Goal: Transaction & Acquisition: Purchase product/service

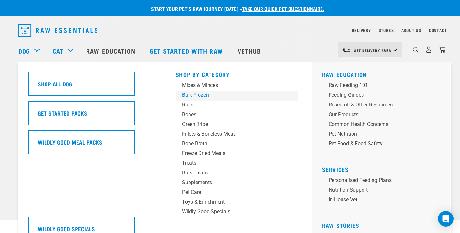
click at [205, 94] on div "Bulk Frozen" at bounding box center [232, 95] width 101 height 8
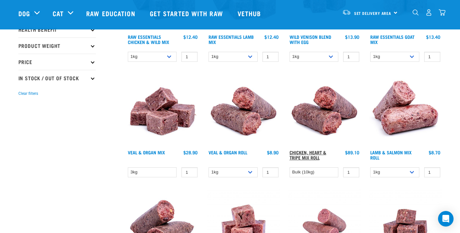
scroll to position [140, 0]
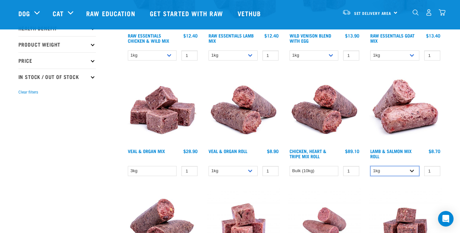
select select "913"
click at [398, 150] on link "Lamb & Salmon Mix Roll" at bounding box center [391, 153] width 41 height 7
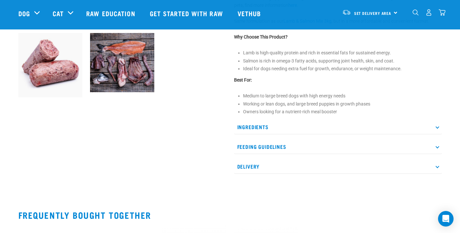
scroll to position [236, 0]
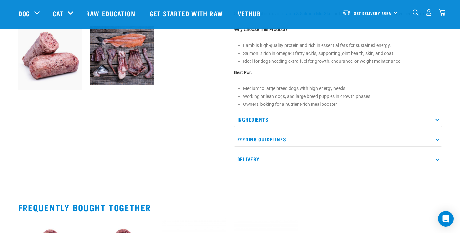
click at [438, 120] on p "Ingredients" at bounding box center [338, 119] width 208 height 15
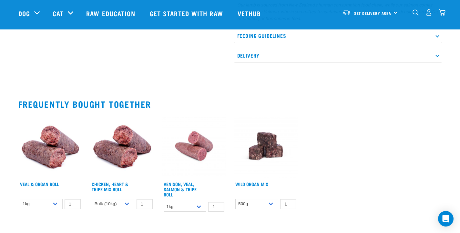
scroll to position [393, 0]
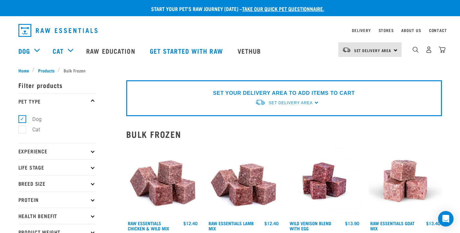
select select "913"
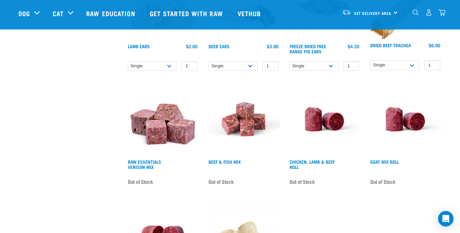
scroll to position [711, 0]
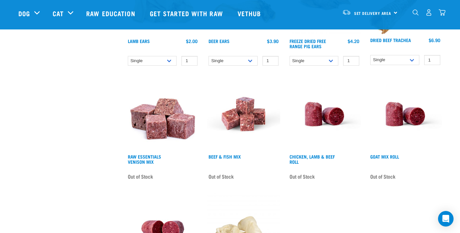
click at [233, 153] on div "Beef & Fish Mix" at bounding box center [243, 160] width 73 height 14
click at [234, 157] on link "Beef & Fish Mix" at bounding box center [225, 156] width 32 height 2
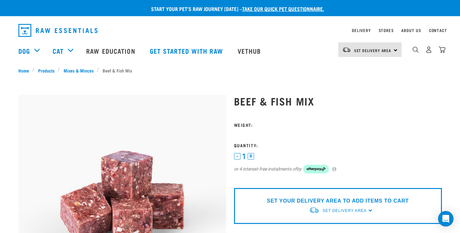
click at [368, 210] on div "SET YOUR DELIVERY AREA TO ADD ITEMS TO CART Set Delivery Area North Island Sout…" at bounding box center [338, 206] width 208 height 36
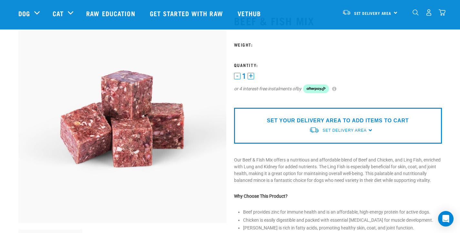
scroll to position [34, 0]
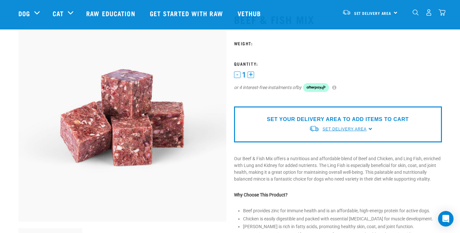
click at [348, 128] on span "Set Delivery Area" at bounding box center [345, 129] width 44 height 5
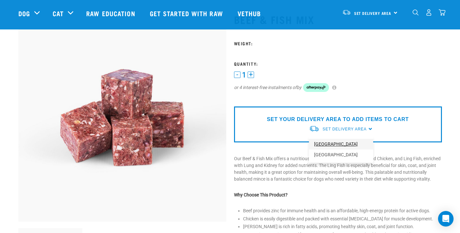
click at [344, 142] on link "[GEOGRAPHIC_DATA]" at bounding box center [341, 144] width 64 height 11
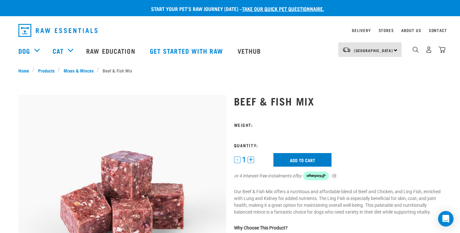
click at [302, 155] on input "Add to cart" at bounding box center [303, 160] width 58 height 14
click at [256, 134] on form at bounding box center [338, 155] width 208 height 66
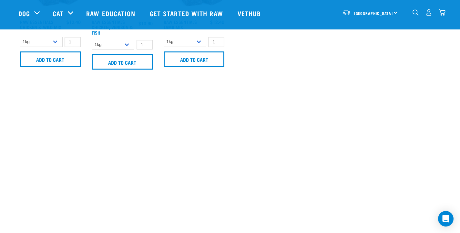
scroll to position [492, 0]
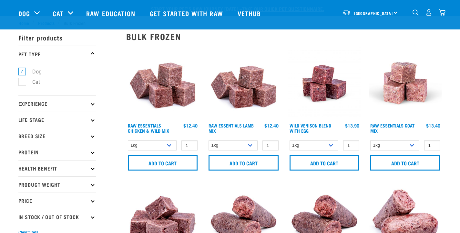
select select "913"
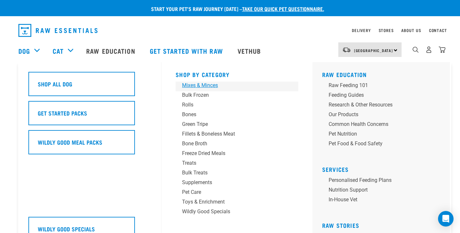
click at [212, 85] on div "Mixes & Minces" at bounding box center [232, 85] width 101 height 8
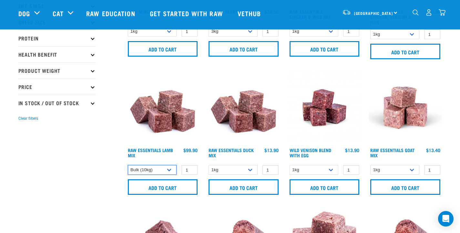
scroll to position [115, 0]
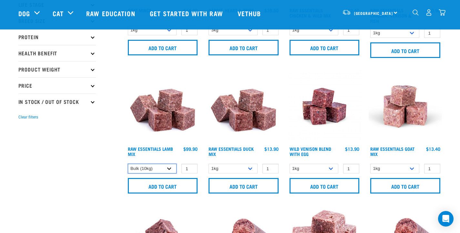
select select "18"
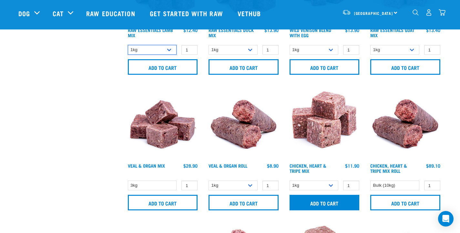
scroll to position [247, 0]
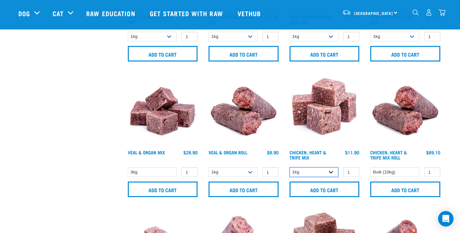
select select "368"
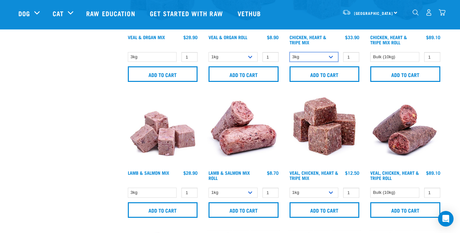
scroll to position [376, 0]
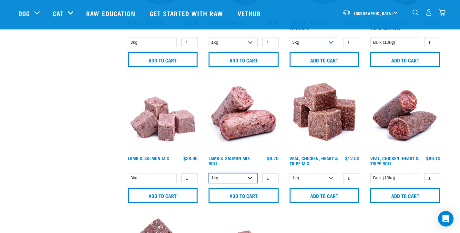
select select "913"
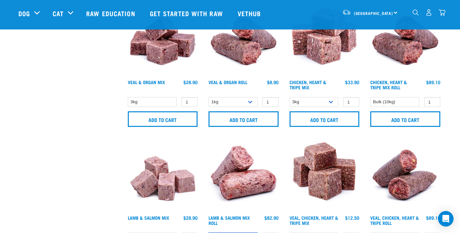
scroll to position [150, 0]
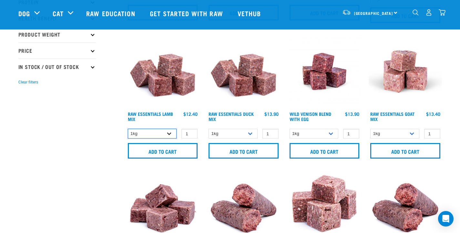
select select "341961"
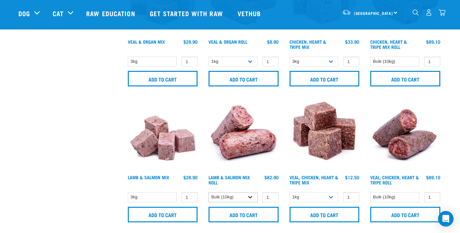
scroll to position [374, 0]
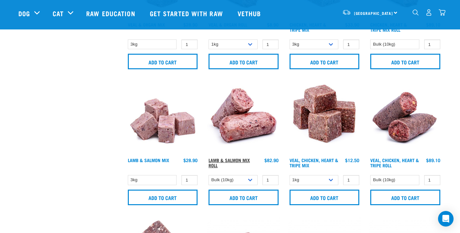
click at [233, 159] on link "Lamb & Salmon Mix Roll" at bounding box center [229, 162] width 41 height 7
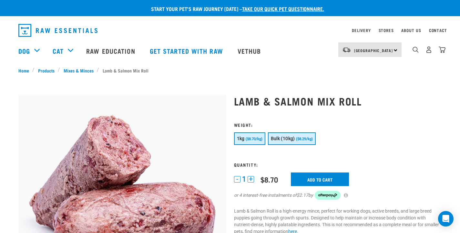
click at [304, 136] on button "Bulk (10kg) ($8.29/kg)" at bounding box center [292, 138] width 48 height 13
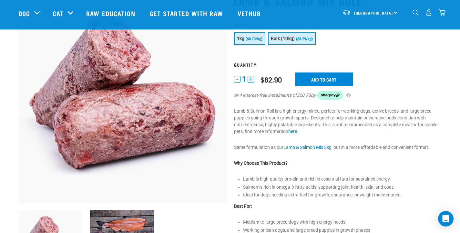
click at [254, 38] on span "($8.70/kg)" at bounding box center [254, 39] width 17 height 4
click at [289, 41] on button "Bulk (10kg) ($8.29/kg)" at bounding box center [292, 38] width 48 height 13
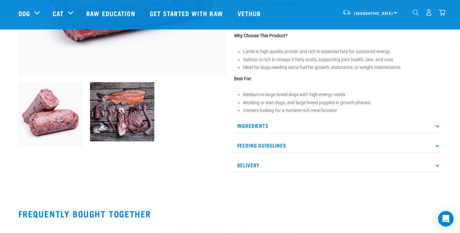
scroll to position [215, 0]
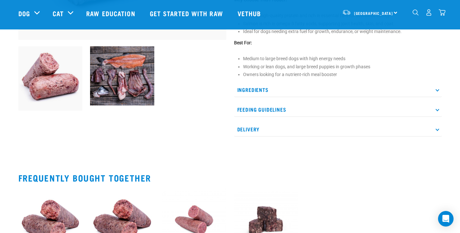
drag, startPoint x: 443, startPoint y: 108, endPoint x: 437, endPoint y: 109, distance: 5.9
click at [437, 109] on icon at bounding box center [438, 110] width 4 height 4
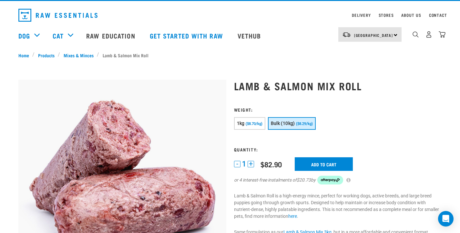
scroll to position [18, 0]
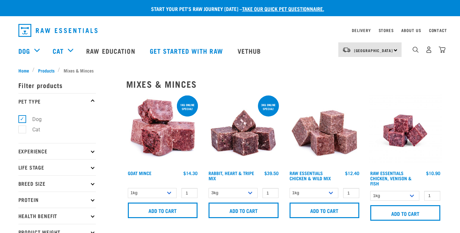
select select "341961"
select select "368"
select select "913"
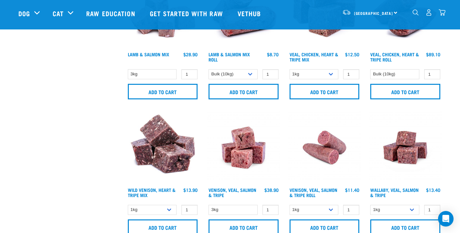
scroll to position [492, 0]
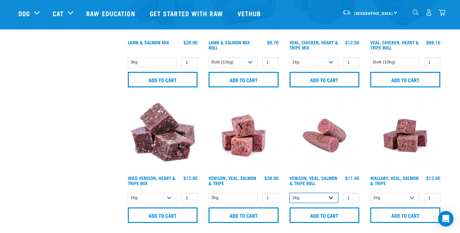
select select "336057"
click at [311, 180] on h4 "Venison, Veal, Salmon & Tripe Roll" at bounding box center [314, 181] width 49 height 13
click at [308, 181] on link "Venison, Veal, Salmon & Tripe Roll" at bounding box center [314, 179] width 48 height 7
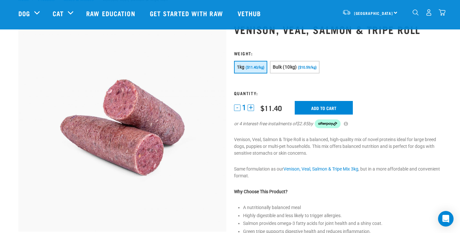
scroll to position [25, 0]
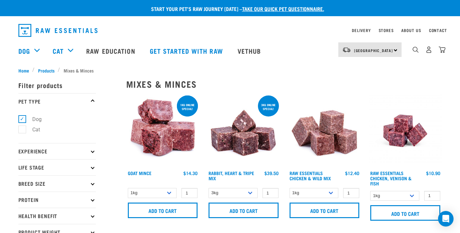
select select "341961"
select select "368"
select select "913"
select select "336057"
click at [414, 49] on img "dropdown navigation" at bounding box center [416, 50] width 6 height 6
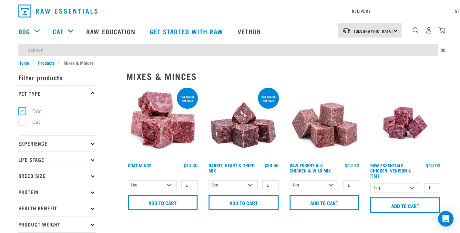
type input "salmon"
click at [147, 48] on input "salmon" at bounding box center [228, 50] width 420 height 12
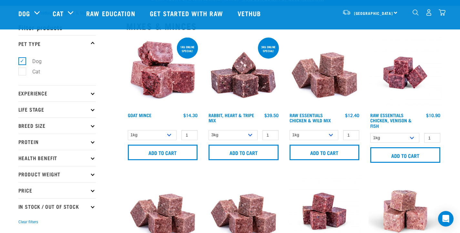
scroll to position [39, 0]
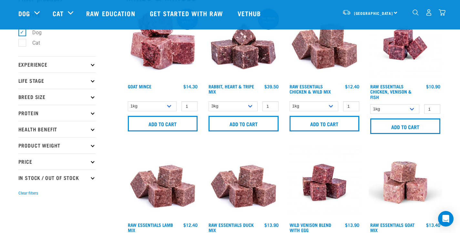
click at [93, 130] on icon at bounding box center [93, 129] width 4 height 4
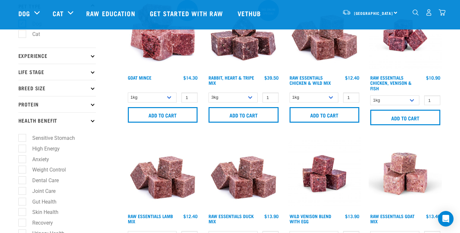
scroll to position [49, 0]
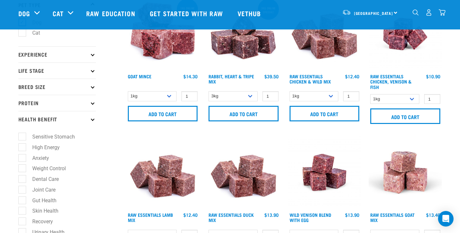
click at [24, 188] on label "Joint Care" at bounding box center [40, 189] width 36 height 8
click at [23, 188] on input "Joint Care" at bounding box center [20, 188] width 4 height 4
checkbox input "true"
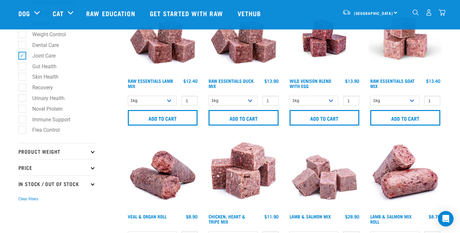
scroll to position [199, 0]
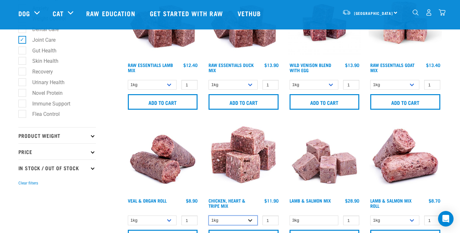
select select "368"
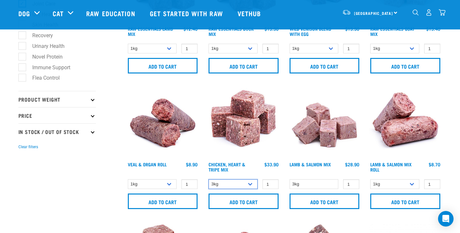
scroll to position [236, 0]
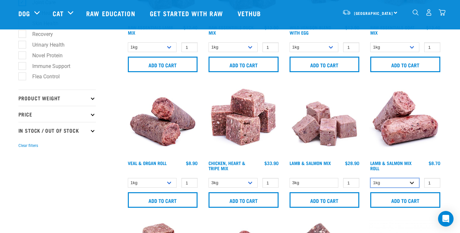
select select "913"
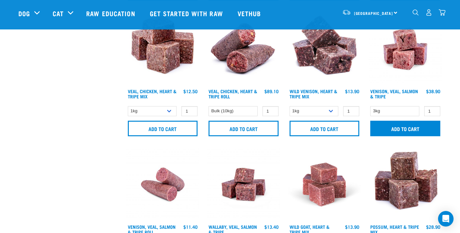
scroll to position [579, 0]
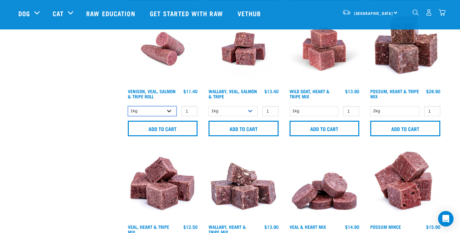
select select "336057"
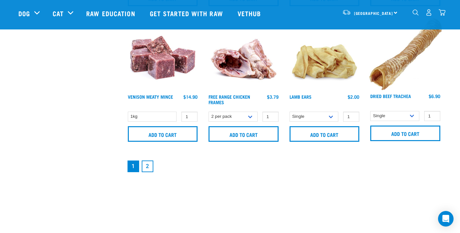
scroll to position [1016, 0]
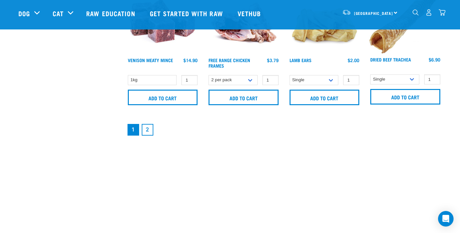
click at [150, 127] on link "2" at bounding box center [148, 130] width 12 height 12
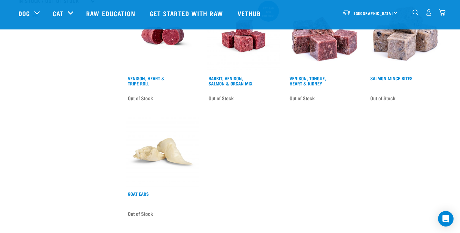
scroll to position [225, 0]
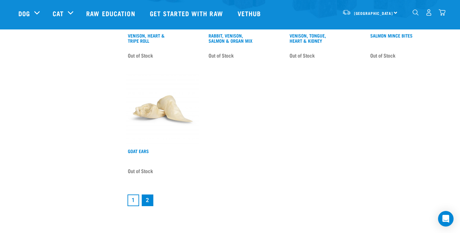
click at [133, 199] on link "1" at bounding box center [134, 200] width 12 height 12
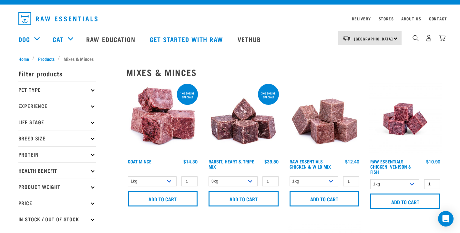
scroll to position [13, 0]
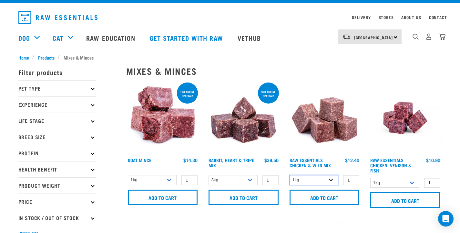
select select "14881"
select select "28665"
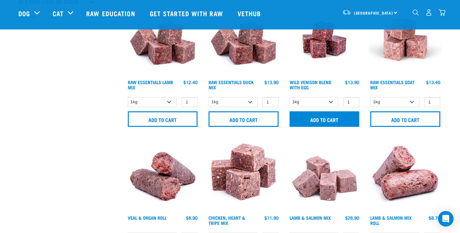
scroll to position [230, 0]
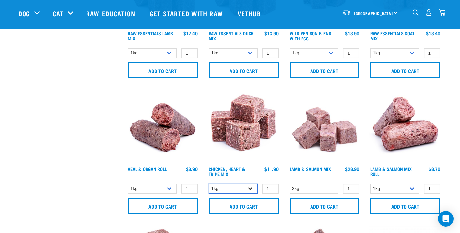
select select "368"
select select "913"
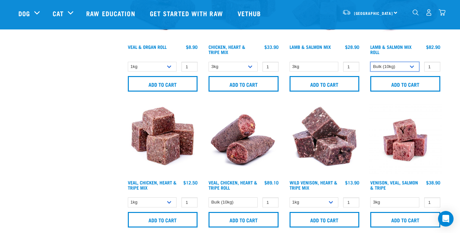
scroll to position [353, 0]
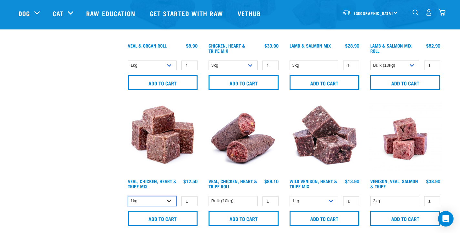
select select "752"
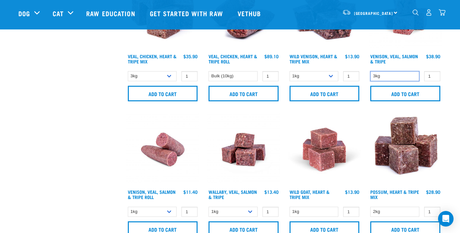
scroll to position [479, 0]
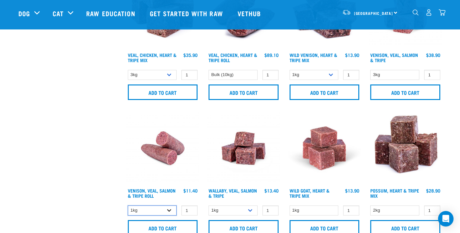
select select "336057"
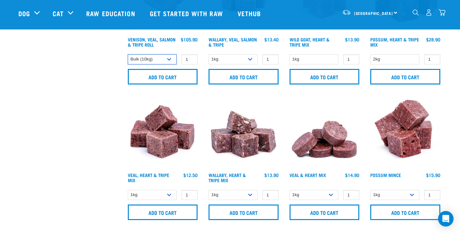
scroll to position [632, 0]
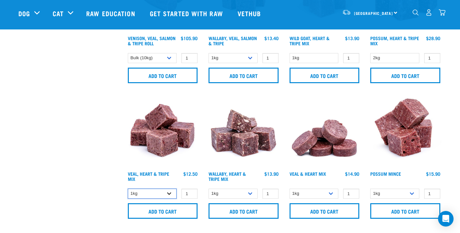
select select "755"
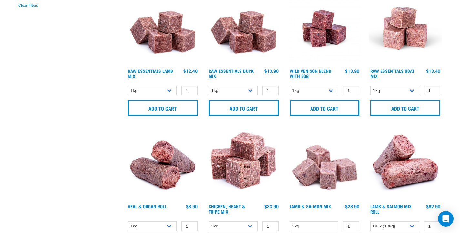
scroll to position [0, 0]
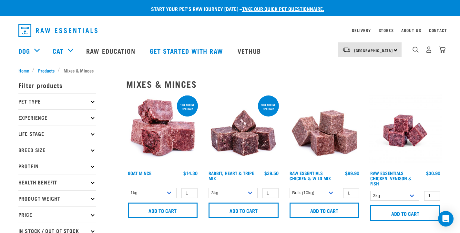
click at [92, 116] on icon at bounding box center [93, 118] width 4 height 4
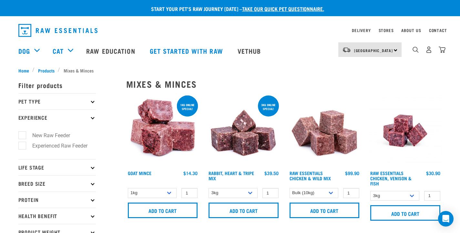
click at [24, 136] on label "New Raw Feeder" at bounding box center [47, 135] width 51 height 8
click at [23, 136] on input "New Raw Feeder" at bounding box center [20, 134] width 4 height 4
checkbox input "true"
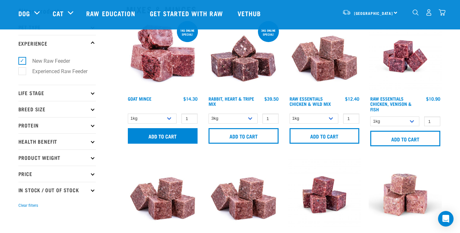
scroll to position [28, 0]
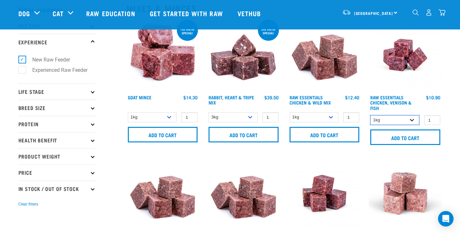
select select "28665"
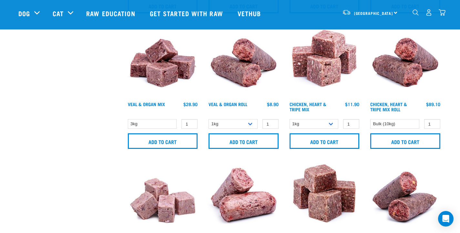
scroll to position [414, 0]
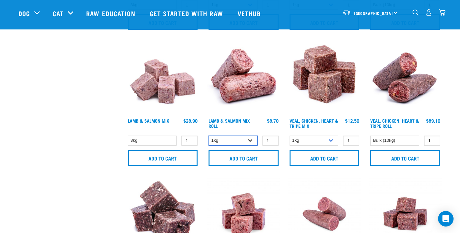
select select "913"
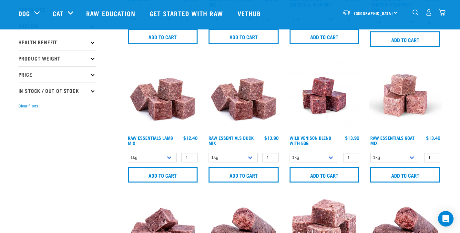
scroll to position [65, 0]
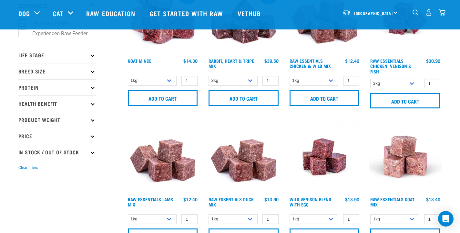
click at [92, 87] on icon at bounding box center [93, 87] width 4 height 4
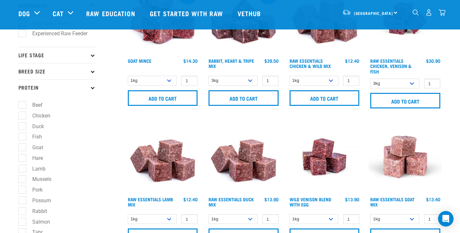
click at [22, 136] on label "Fish" at bounding box center [33, 136] width 23 height 8
click at [22, 136] on input "Fish" at bounding box center [20, 135] width 4 height 4
checkbox input "true"
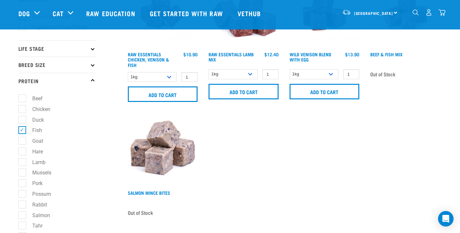
scroll to position [95, 0]
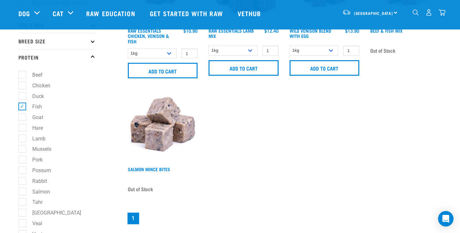
click at [24, 192] on label "Salmon" at bounding box center [37, 191] width 31 height 8
click at [23, 192] on input "Salmon" at bounding box center [20, 190] width 4 height 4
checkbox input "true"
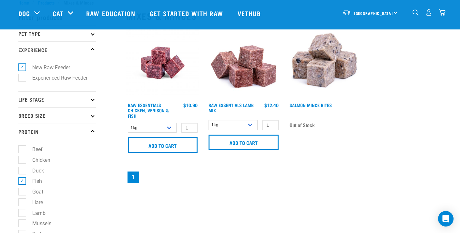
scroll to position [25, 0]
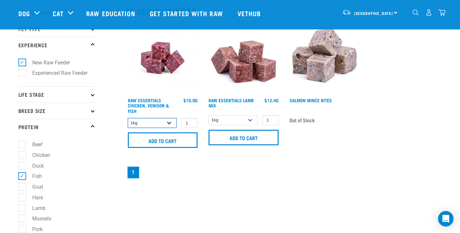
select select "28665"
select select "341961"
click at [245, 99] on link "Raw Essentials Lamb Mix" at bounding box center [231, 102] width 45 height 7
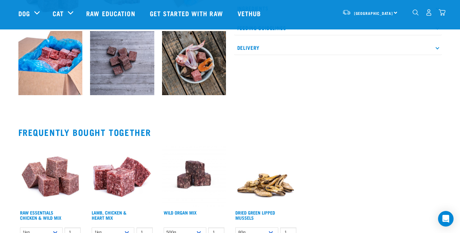
scroll to position [335, 0]
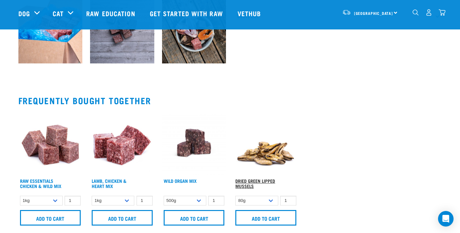
click at [254, 180] on link "Dried Green Lipped Mussels" at bounding box center [256, 182] width 40 height 7
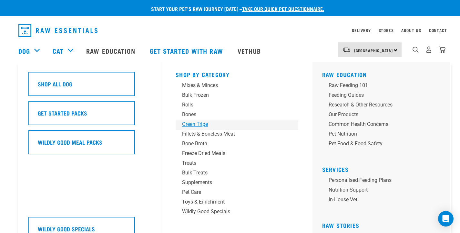
click at [202, 123] on div "Green Tripe" at bounding box center [232, 124] width 101 height 8
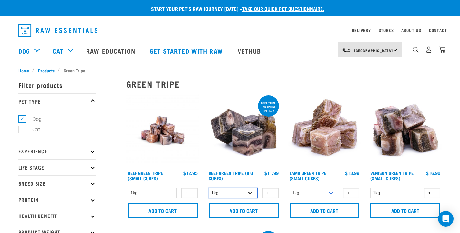
select select "346"
select select "344959"
click at [305, 175] on h4 "Lamb Green Tripe (Small Cubes)" at bounding box center [314, 176] width 49 height 13
click at [309, 177] on link "Lamb Green Tripe (Small Cubes)" at bounding box center [308, 175] width 37 height 7
